Goal: Connect with others: Connect with others

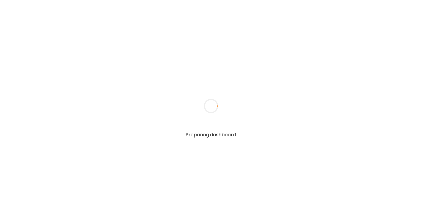
type textarea "**********"
type input "**********"
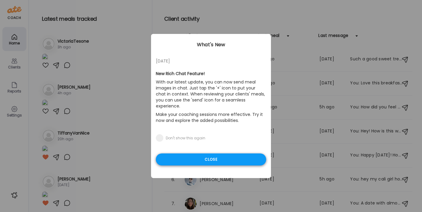
type input "**********"
click at [174, 158] on div "Close" at bounding box center [211, 159] width 110 height 12
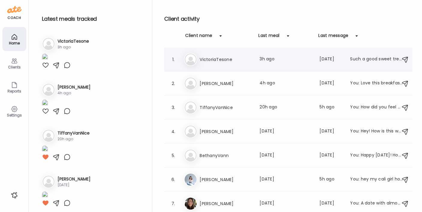
click at [207, 57] on h3 "VictoriaTesone" at bounding box center [226, 59] width 53 height 7
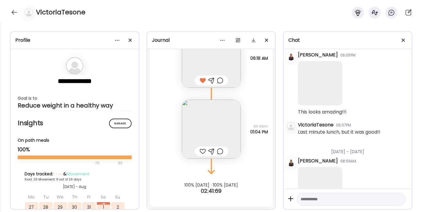
scroll to position [11720, 0]
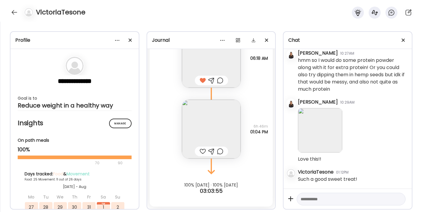
click at [206, 119] on img at bounding box center [211, 128] width 59 height 59
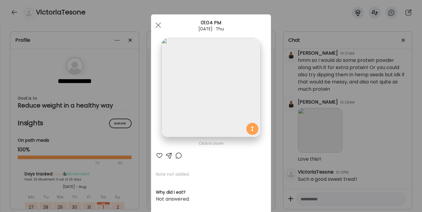
click at [160, 154] on div at bounding box center [159, 155] width 7 height 7
click at [157, 28] on div at bounding box center [158, 25] width 12 height 12
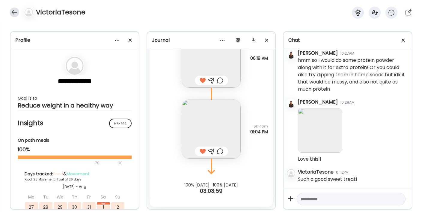
click at [15, 11] on div at bounding box center [15, 12] width 10 height 10
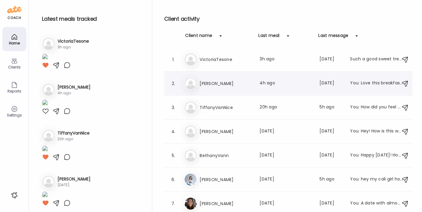
click at [219, 86] on h3 "[PERSON_NAME]" at bounding box center [226, 83] width 53 height 7
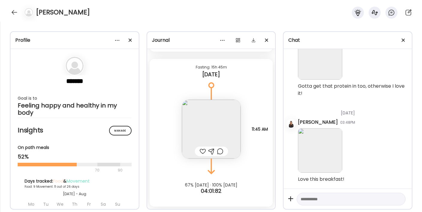
scroll to position [10755, 0]
click at [202, 150] on div at bounding box center [203, 150] width 6 height 7
click at [14, 14] on div at bounding box center [15, 12] width 10 height 10
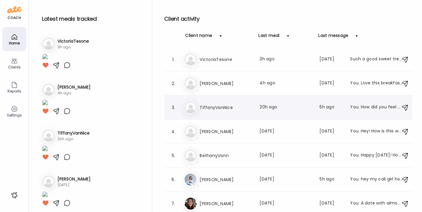
click at [218, 109] on h3 "TiffanyVanNice" at bounding box center [226, 107] width 53 height 7
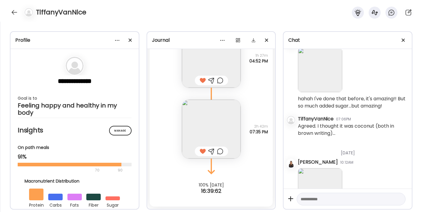
scroll to position [2838, 0]
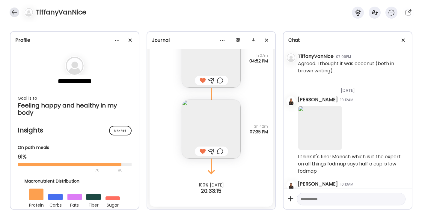
click at [15, 16] on div at bounding box center [15, 12] width 10 height 10
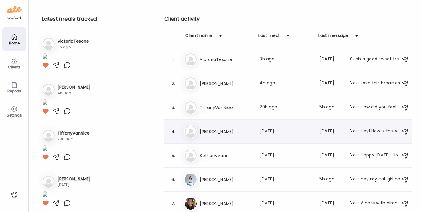
click at [206, 136] on div "Ma [PERSON_NAME] Last meal: [DATE] Last message: [DATE] You: Hey! How is this w…" at bounding box center [289, 131] width 210 height 13
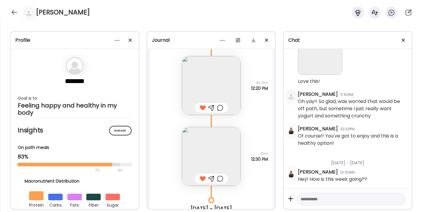
scroll to position [12753, 0]
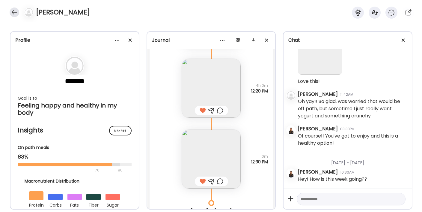
click at [14, 13] on div at bounding box center [15, 12] width 10 height 10
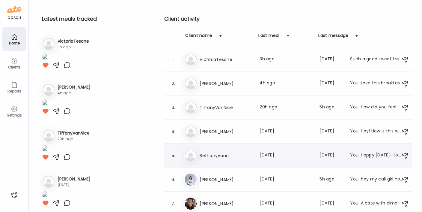
click at [223, 157] on h3 "BethanyVann" at bounding box center [226, 155] width 53 height 7
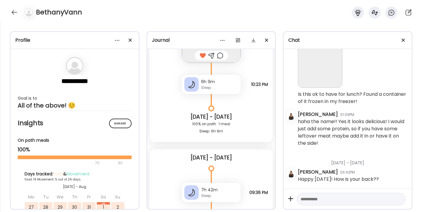
scroll to position [8779, 0]
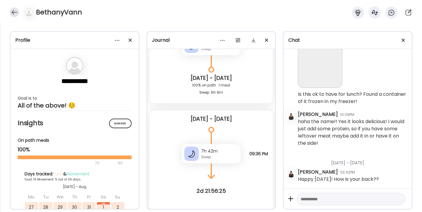
click at [13, 14] on div at bounding box center [15, 12] width 10 height 10
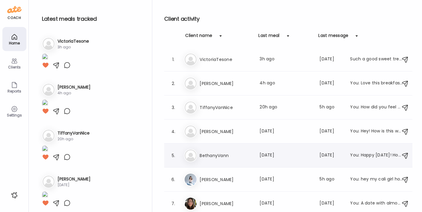
scroll to position [1, 0]
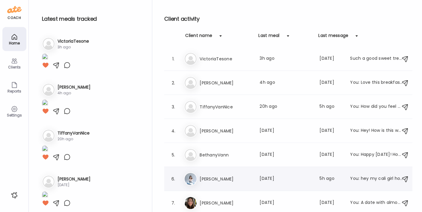
click at [218, 172] on div "Ka [PERSON_NAME] Last meal: [DATE] Last message: 5h ago You: hey my cali girl h…" at bounding box center [289, 178] width 210 height 13
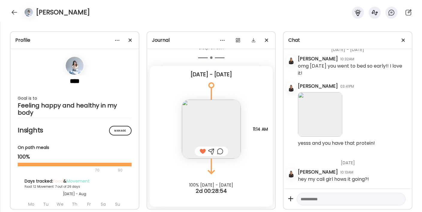
scroll to position [14604, 0]
click at [14, 14] on div at bounding box center [15, 12] width 10 height 10
